Goal: Information Seeking & Learning: Learn about a topic

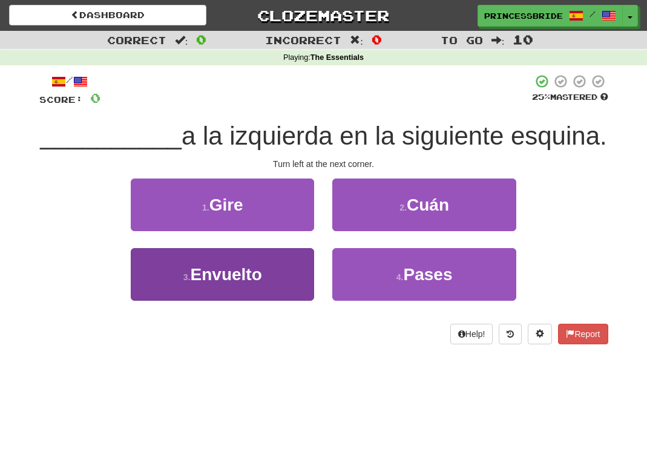
click at [157, 301] on button "3 . Envuelto" at bounding box center [222, 274] width 183 height 53
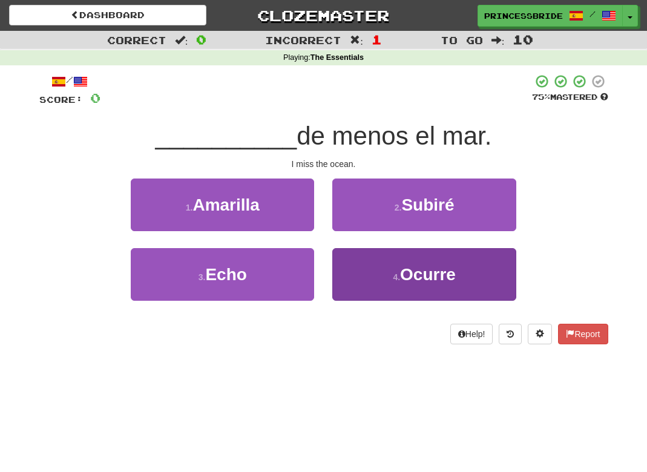
click at [354, 299] on button "4 . [GEOGRAPHIC_DATA]" at bounding box center [423, 274] width 183 height 53
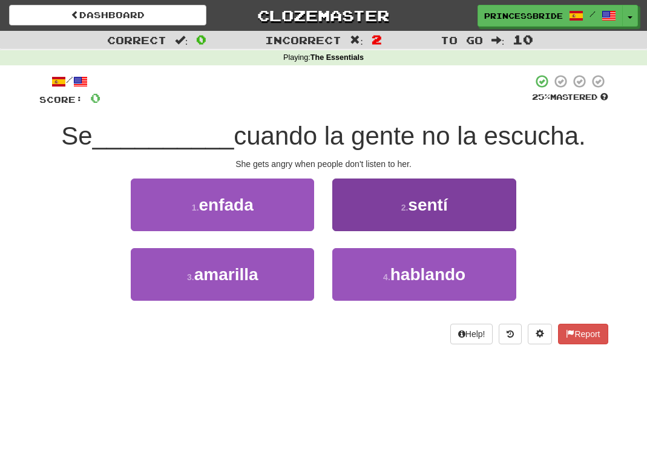
click at [357, 229] on button "2 . sentí" at bounding box center [423, 205] width 183 height 53
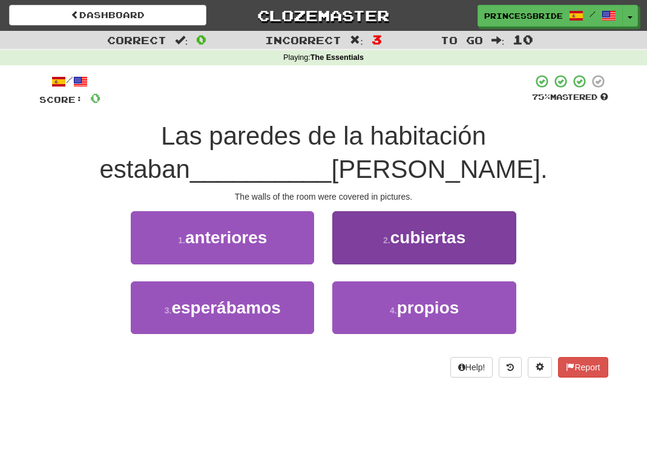
click at [349, 255] on button "2 . cubiertas" at bounding box center [423, 237] width 183 height 53
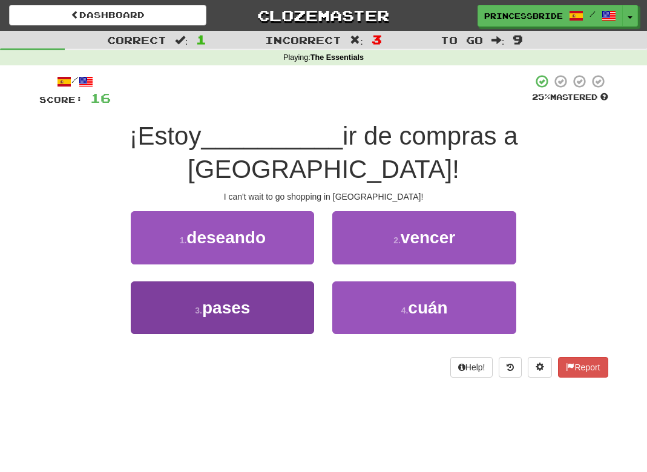
click at [159, 300] on button "3 . pases" at bounding box center [222, 308] width 183 height 53
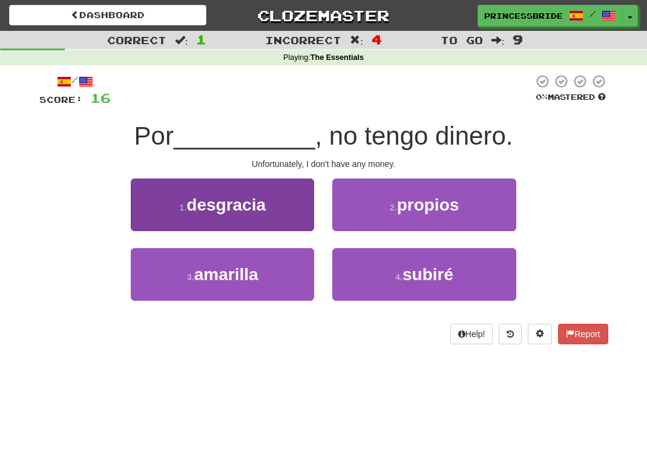
click at [278, 231] on button "1 . desgracia" at bounding box center [222, 205] width 183 height 53
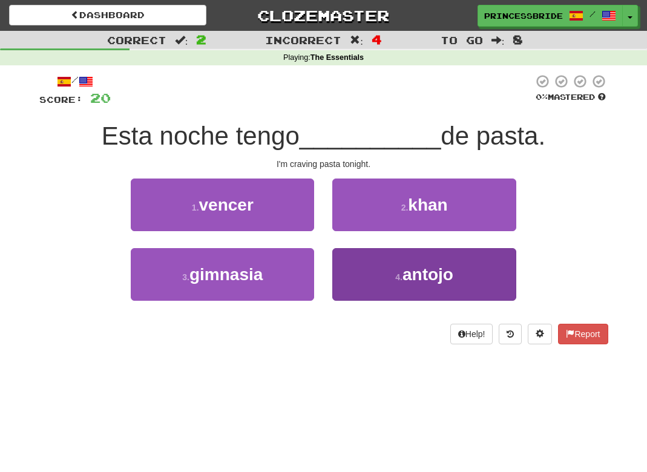
click at [349, 283] on button "4 . antojo" at bounding box center [423, 274] width 183 height 53
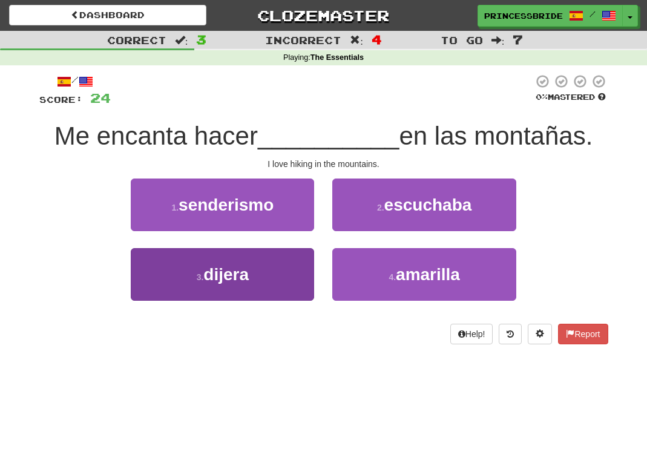
click at [163, 301] on button "3 . dijera" at bounding box center [222, 274] width 183 height 53
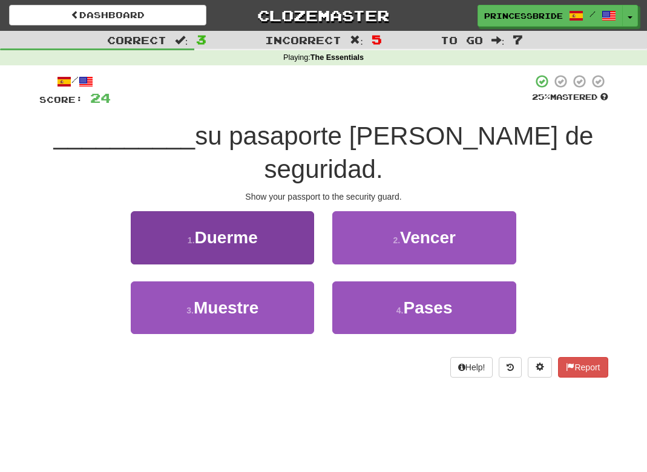
click at [154, 226] on button "1 . Duerme" at bounding box center [222, 237] width 183 height 53
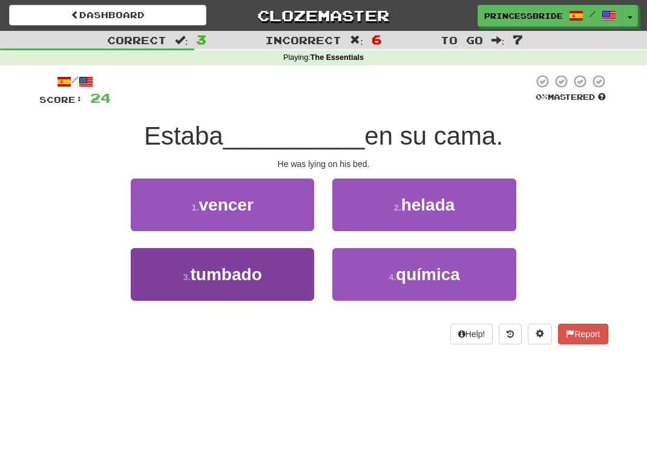
click at [147, 282] on button "3 . [GEOGRAPHIC_DATA]" at bounding box center [222, 274] width 183 height 53
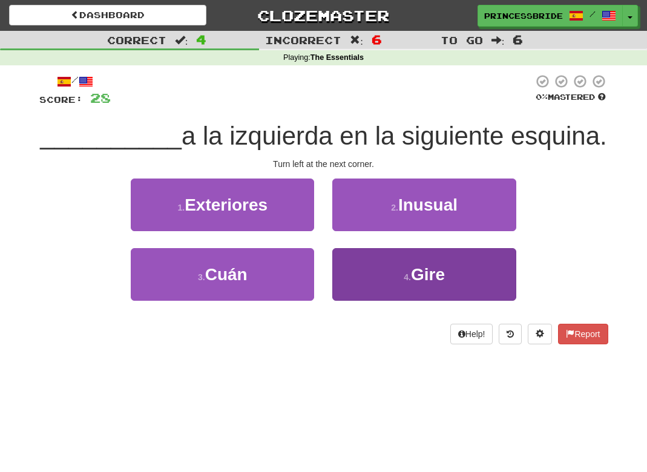
click at [350, 282] on button "4 . [PERSON_NAME]" at bounding box center [423, 274] width 183 height 53
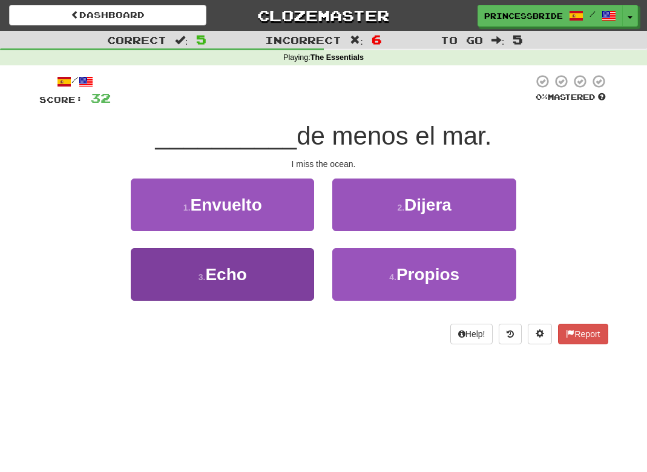
click at [160, 301] on button "3 . Echo" at bounding box center [222, 274] width 183 height 53
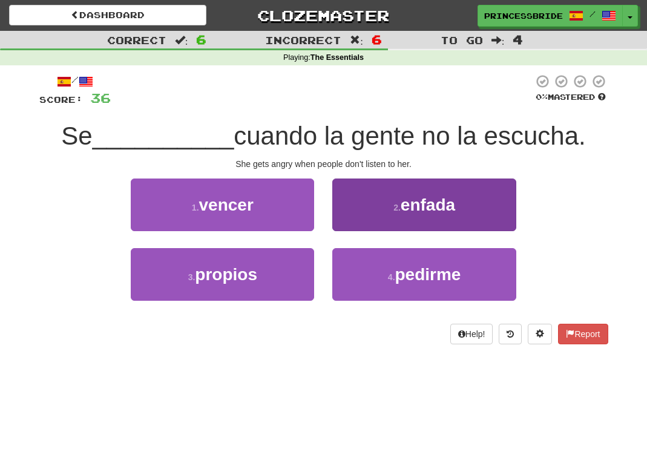
click at [364, 229] on button "2 . [GEOGRAPHIC_DATA]" at bounding box center [423, 205] width 183 height 53
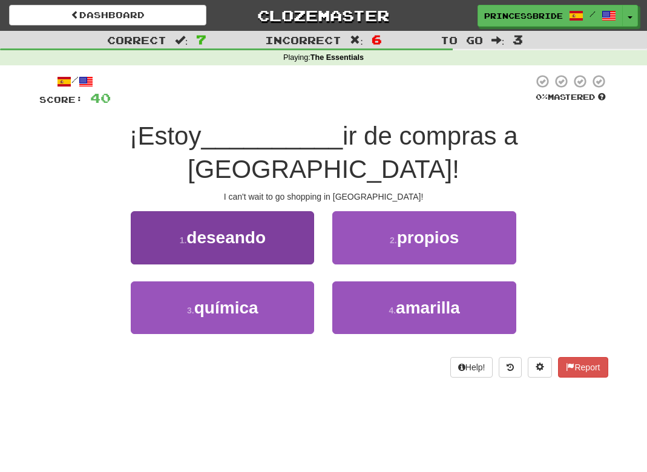
click at [146, 222] on button "1 . deseando" at bounding box center [222, 237] width 183 height 53
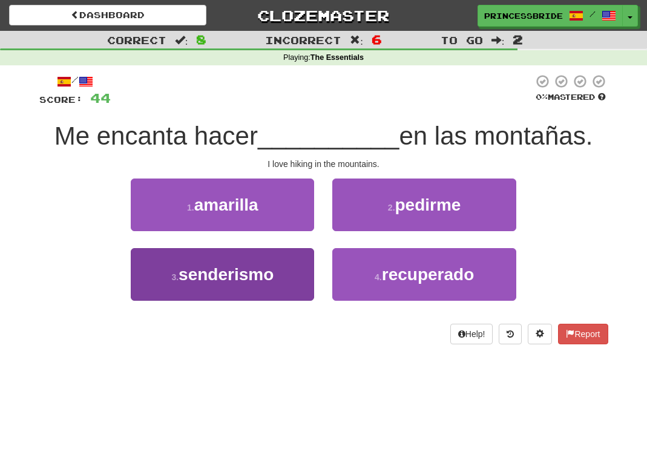
click at [151, 295] on button "3 . senderismo" at bounding box center [222, 274] width 183 height 53
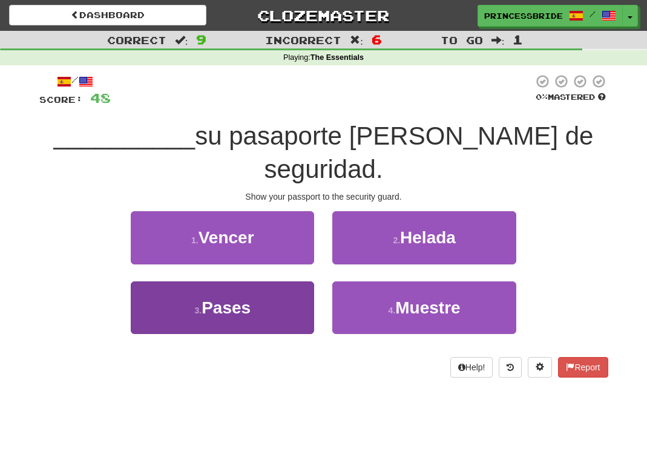
click at [142, 296] on button "3 . Pases" at bounding box center [222, 308] width 183 height 53
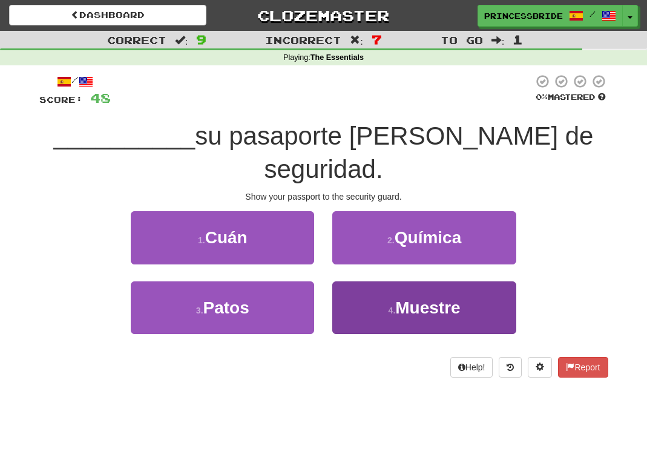
click at [348, 299] on button "4 . Muestre" at bounding box center [423, 308] width 183 height 53
